Goal: Task Accomplishment & Management: Complete application form

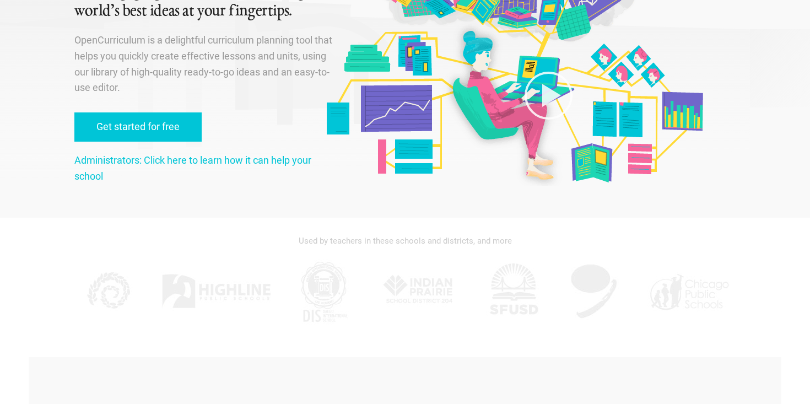
scroll to position [116, 0]
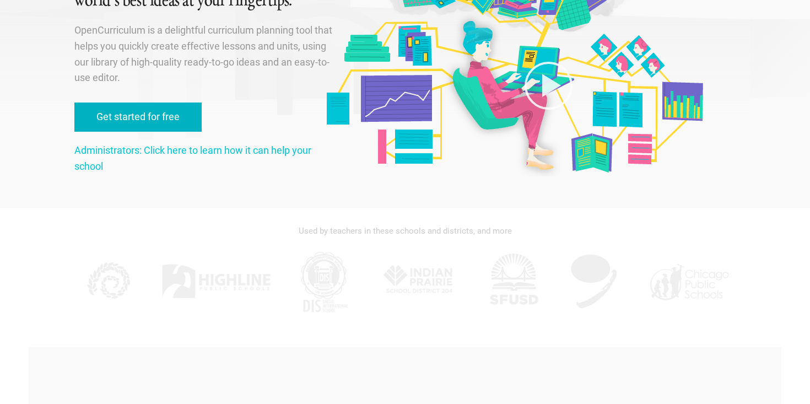
click at [139, 126] on link "Get started for free" at bounding box center [137, 116] width 127 height 29
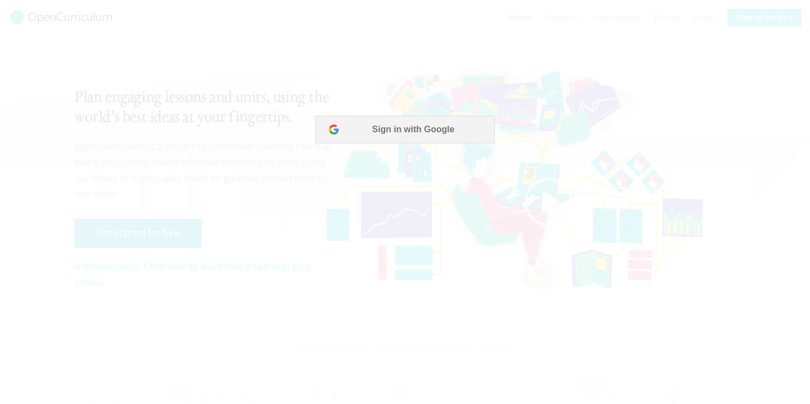
scroll to position [0, 0]
click at [389, 125] on button "Sign in with Google" at bounding box center [404, 130] width 179 height 28
click at [460, 134] on button "Sign in with Google" at bounding box center [404, 130] width 179 height 28
click at [465, 137] on button "Sign in with Google" at bounding box center [404, 130] width 179 height 28
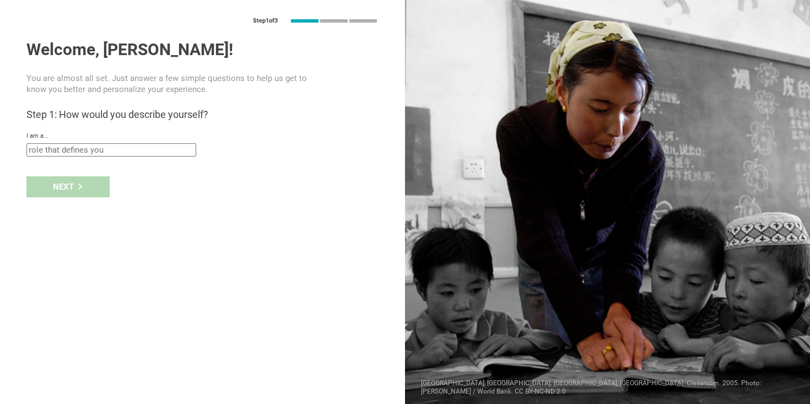
click at [143, 148] on input "text" at bounding box center [111, 149] width 170 height 13
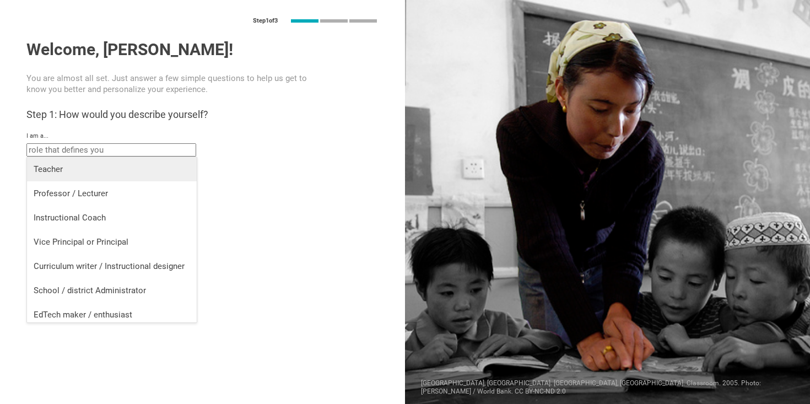
click at [120, 176] on li "Teacher" at bounding box center [112, 169] width 170 height 24
type input "Teacher"
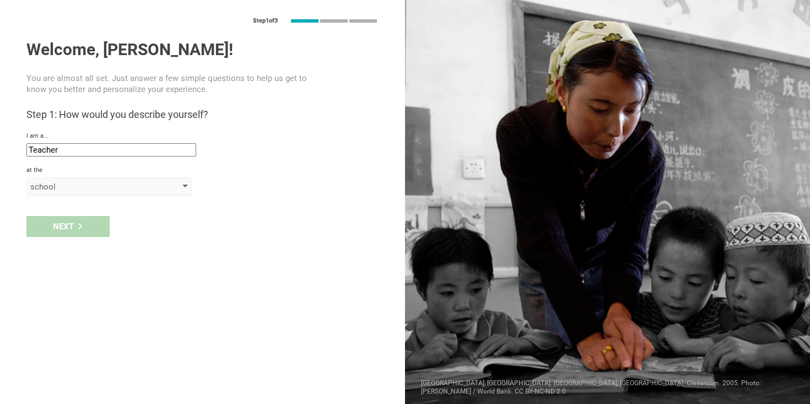
click at [111, 186] on div "school" at bounding box center [93, 186] width 126 height 11
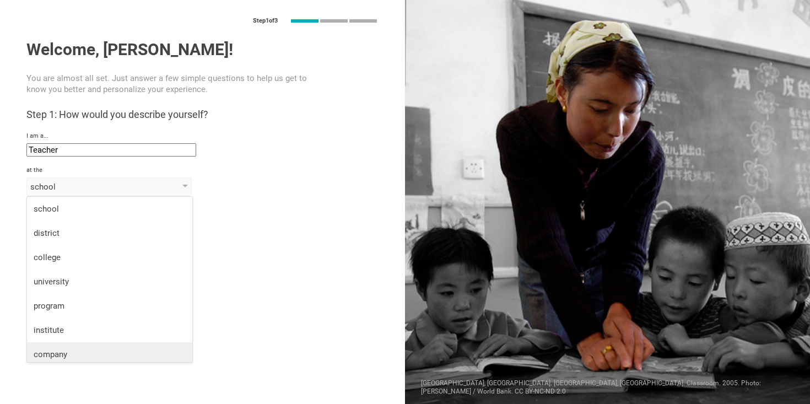
click at [120, 347] on li "company" at bounding box center [109, 354] width 165 height 24
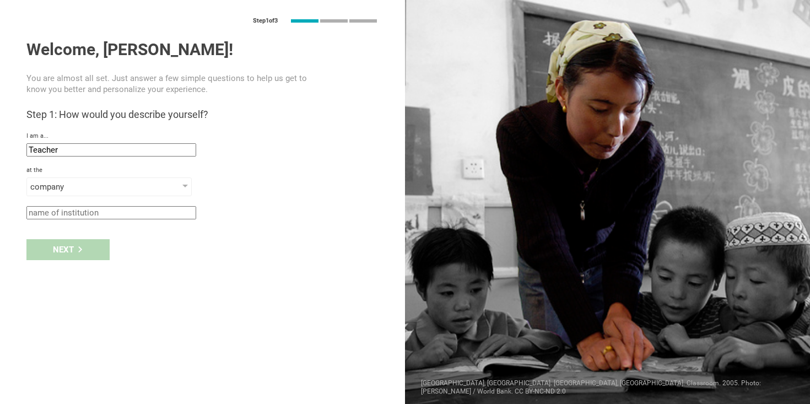
click at [73, 206] on input "text" at bounding box center [111, 212] width 170 height 13
type input "t"
type input "online"
click at [58, 246] on div "Next" at bounding box center [67, 249] width 83 height 21
type input "Pasig, [GEOGRAPHIC_DATA]"
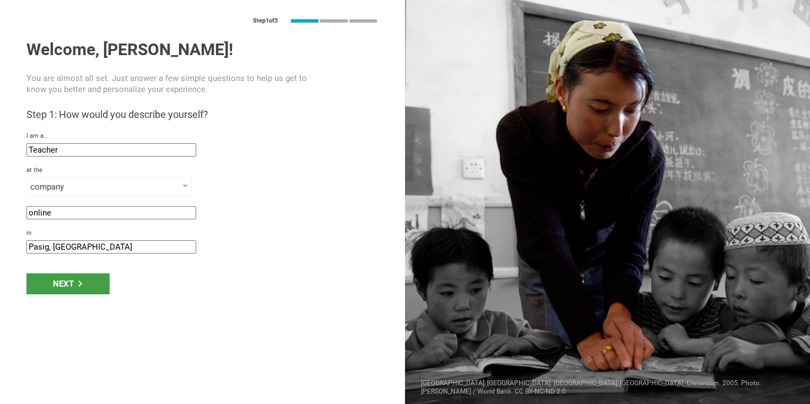
click at [67, 253] on div "Step 1 of 3 Welcome, [PERSON_NAME]! You are almost all set. Just answer a few s…" at bounding box center [202, 202] width 405 height 404
click at [67, 279] on div "Next" at bounding box center [67, 283] width 83 height 21
click at [67, 283] on div "Next" at bounding box center [67, 283] width 83 height 21
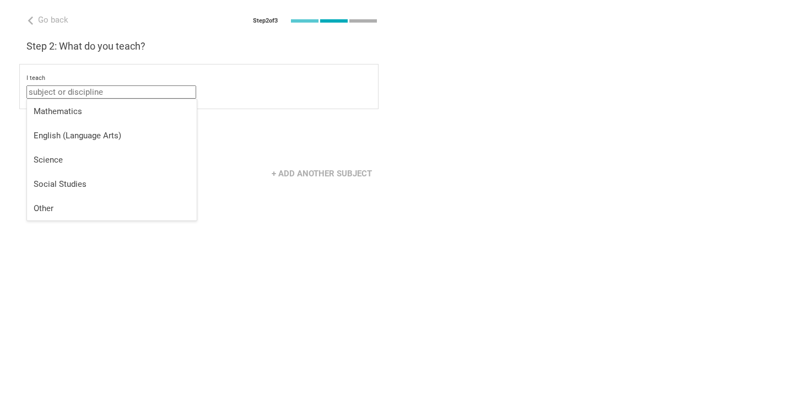
click at [85, 93] on input "text" at bounding box center [111, 91] width 170 height 13
click at [76, 138] on div "English (Language Arts)" at bounding box center [112, 135] width 156 height 11
type input "English (Language Arts)"
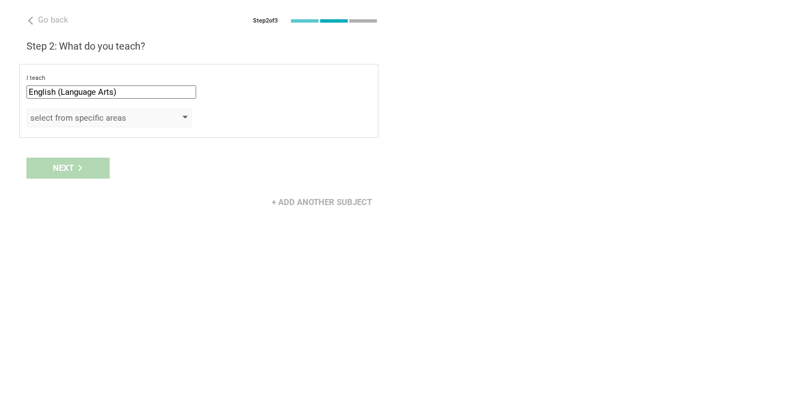
click at [67, 120] on div "select from specific areas" at bounding box center [93, 117] width 126 height 11
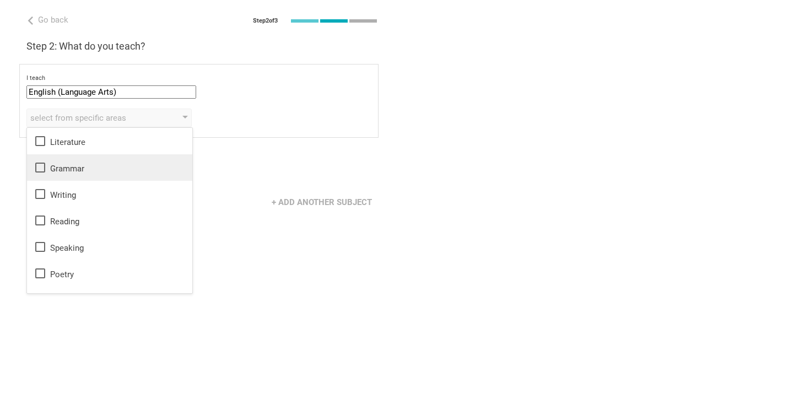
click at [42, 170] on icon at bounding box center [40, 167] width 13 height 13
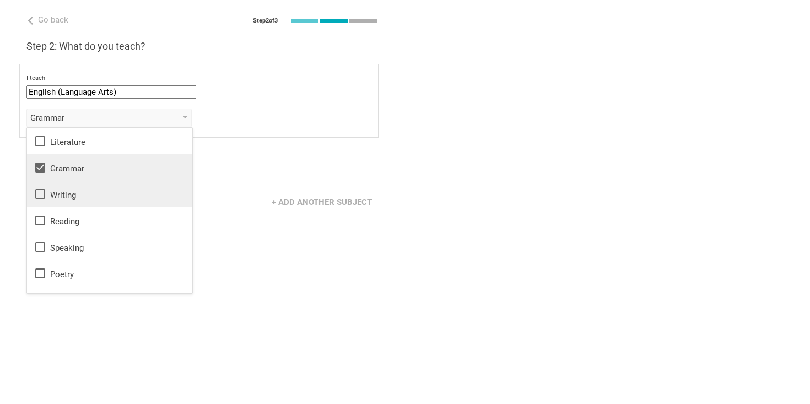
click at [42, 194] on icon at bounding box center [40, 193] width 13 height 13
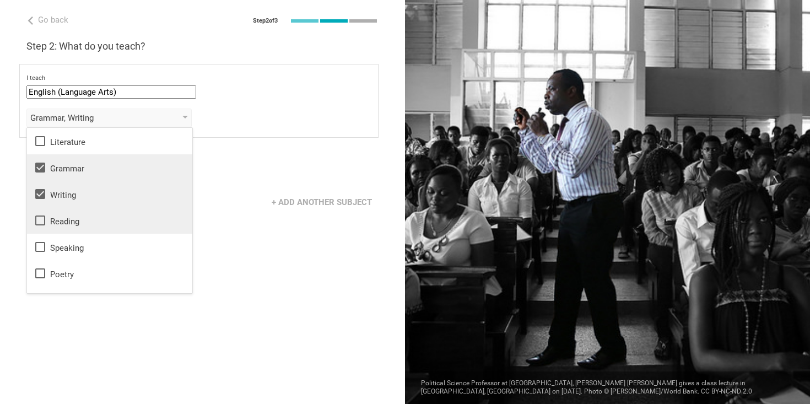
click at [38, 223] on icon at bounding box center [40, 220] width 13 height 13
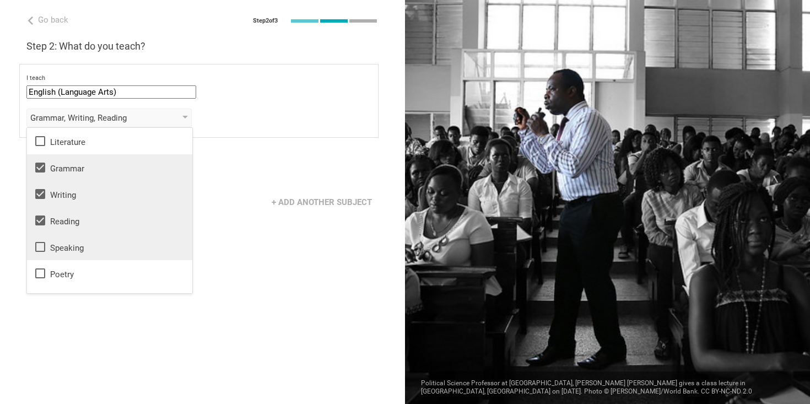
click at [39, 254] on li "Speaking" at bounding box center [109, 247] width 165 height 26
click at [247, 227] on div "Go back Step 2 of 3 Welcome, [PERSON_NAME]! You are almost all set. Just answer…" at bounding box center [202, 202] width 405 height 404
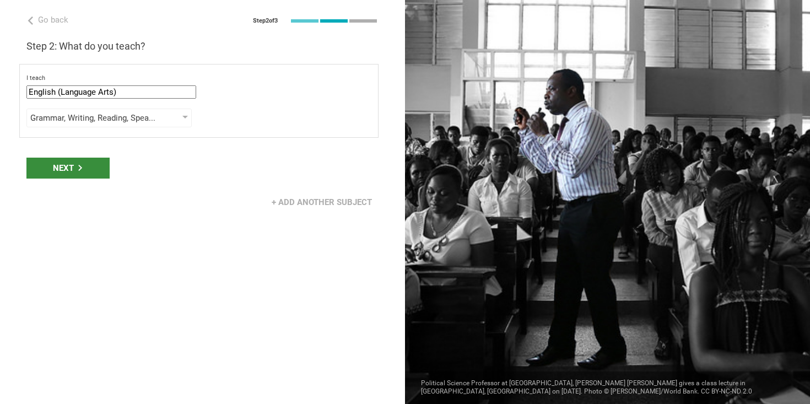
click at [77, 167] on icon at bounding box center [80, 168] width 6 height 6
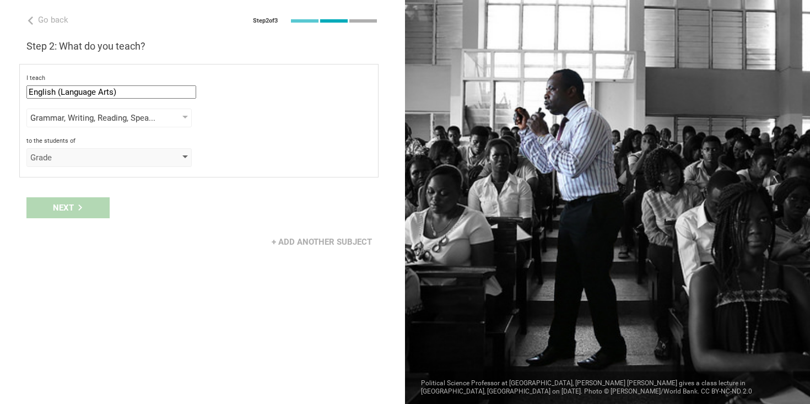
click at [67, 157] on div "Grade" at bounding box center [93, 157] width 126 height 11
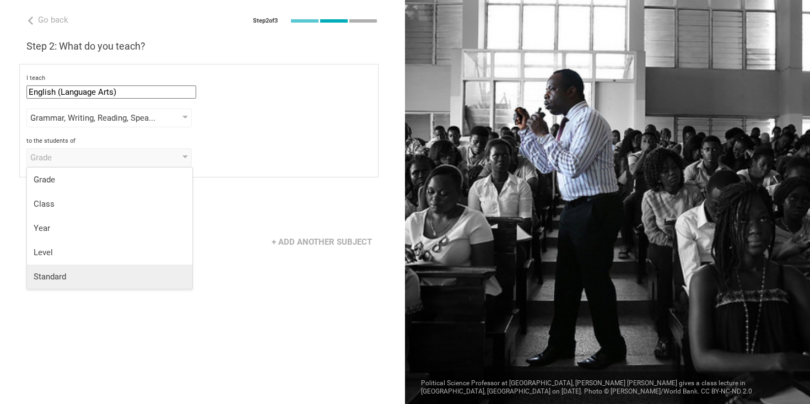
click at [75, 283] on li "Standard" at bounding box center [109, 276] width 165 height 24
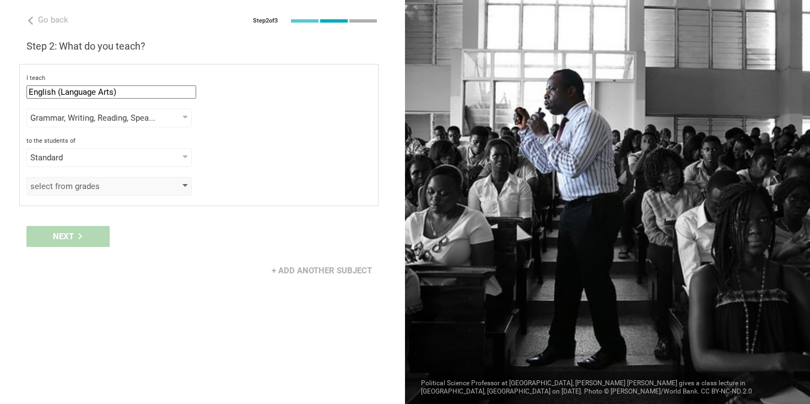
click at [88, 186] on div "select from grades" at bounding box center [93, 186] width 126 height 11
